Goal: Find specific page/section: Find specific page/section

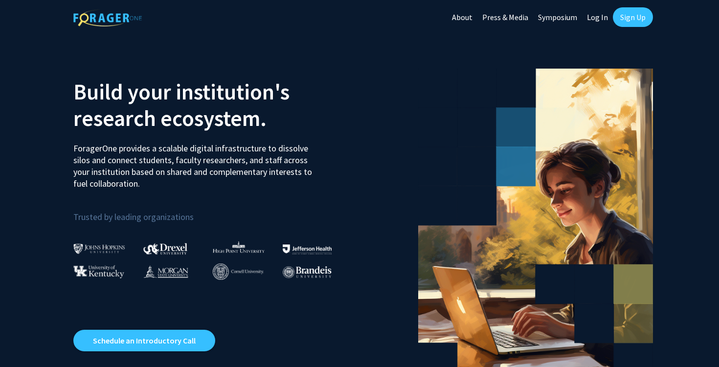
click at [596, 19] on link "Log In" at bounding box center [597, 17] width 31 height 34
select select
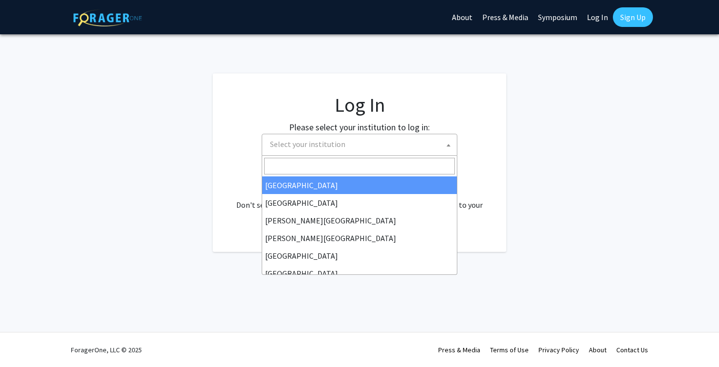
click at [376, 142] on span "Select your institution" at bounding box center [361, 144] width 191 height 20
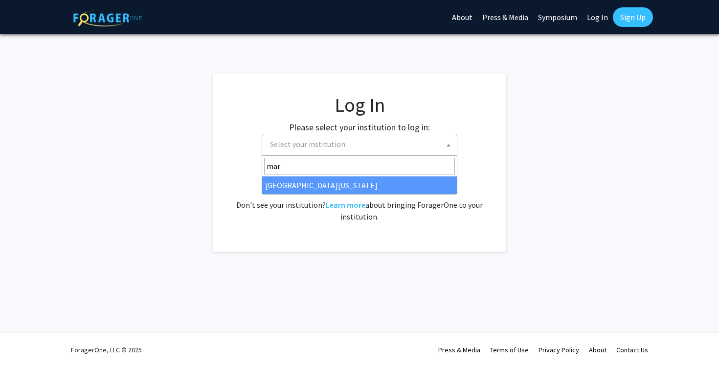
type input "mar"
select select "31"
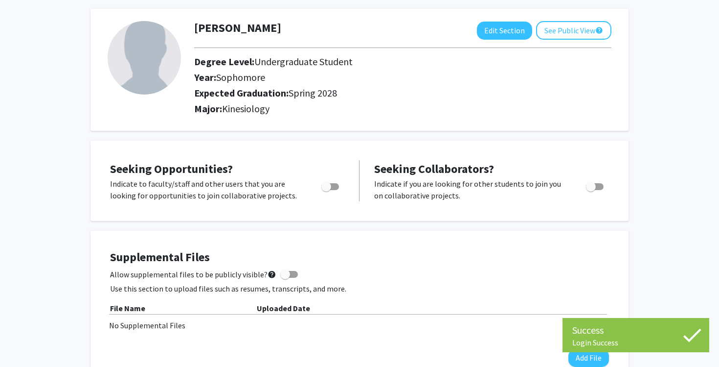
scroll to position [46, 0]
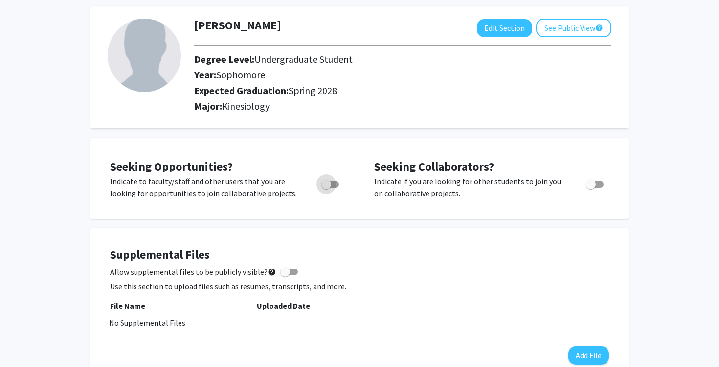
click at [328, 183] on span "Toggle" at bounding box center [326, 184] width 10 height 10
click at [326, 187] on input "Are you actively seeking opportunities?" at bounding box center [326, 187] width 0 height 0
checkbox input "true"
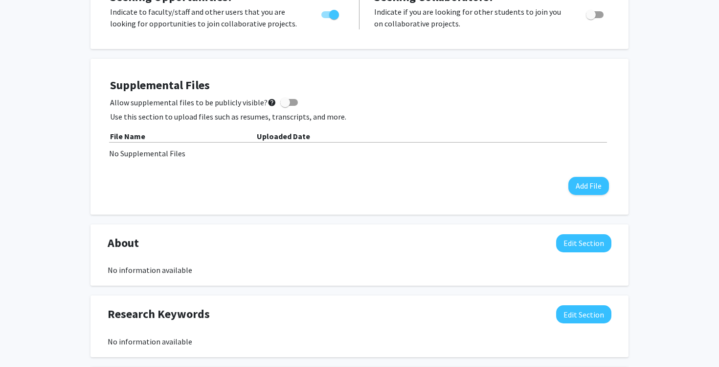
scroll to position [0, 0]
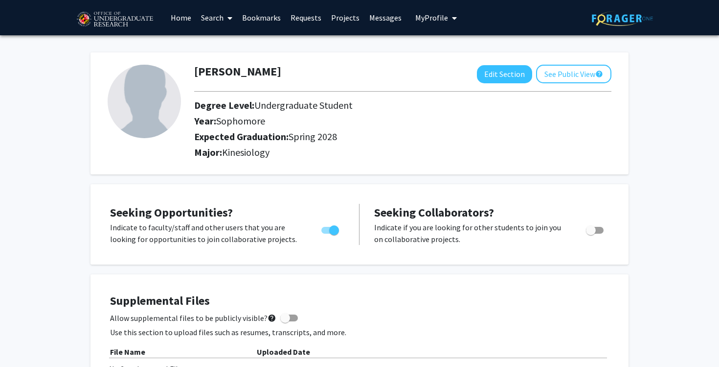
click at [207, 21] on link "Search" at bounding box center [216, 17] width 41 height 34
click at [223, 41] on span "Faculty/Staff" at bounding box center [232, 45] width 72 height 20
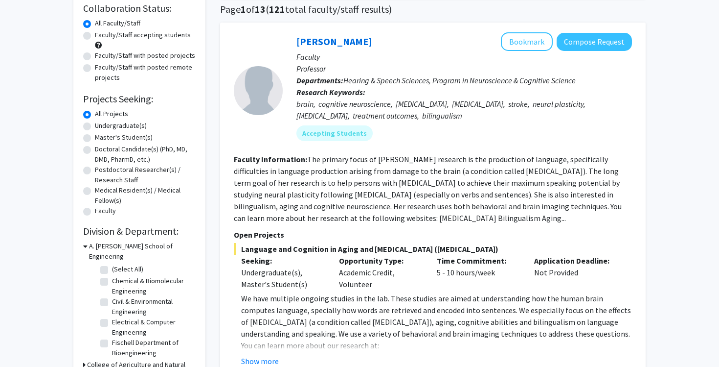
scroll to position [78, 0]
